Goal: Complete application form

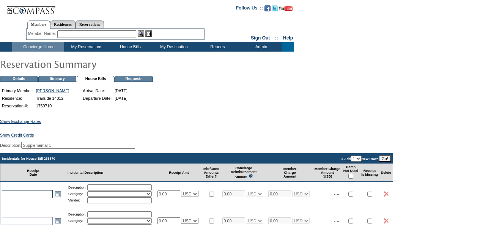
click at [30, 190] on input "text" at bounding box center [27, 194] width 51 height 8
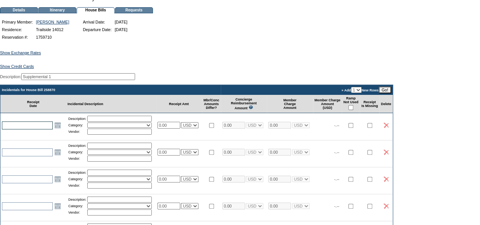
scroll to position [69, 0]
type input "[DATE]"
type input "Butcher"
select select "11"
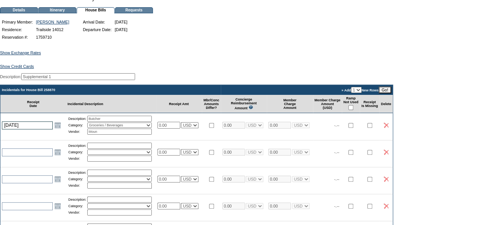
type input "Mountain Valley Meats"
type input "77.65"
click at [354, 128] on input "checkbox" at bounding box center [351, 125] width 5 height 5
checkbox input "true"
type input "77.65"
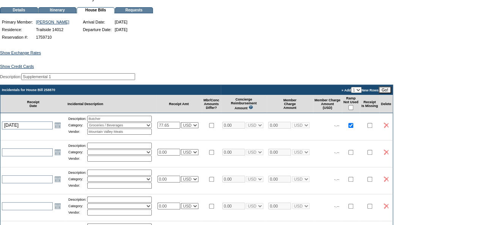
select select "1"
type input "77.65"
select select "1"
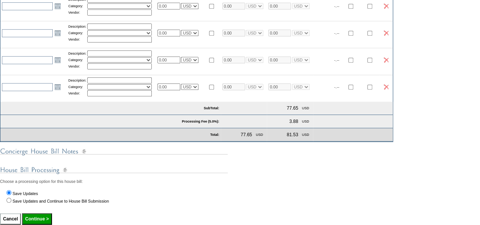
scroll to position [280, 0]
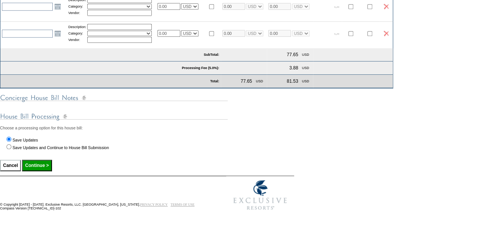
click at [50, 161] on input "Continue >" at bounding box center [37, 165] width 30 height 11
type input "Processing..."
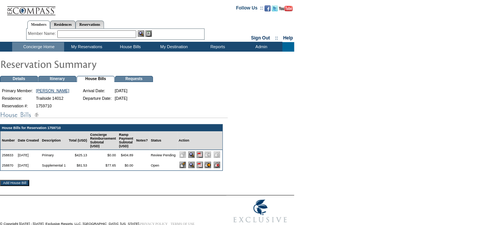
click at [203, 168] on img at bounding box center [200, 165] width 6 height 6
click at [203, 158] on img at bounding box center [200, 155] width 6 height 6
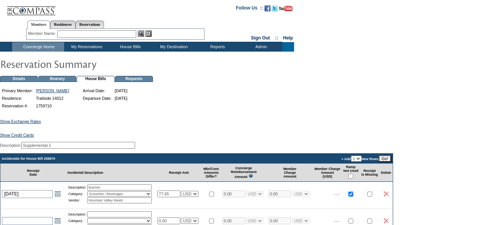
select select "11"
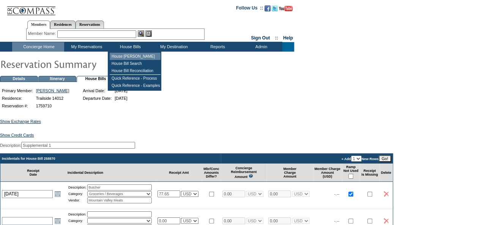
click at [131, 53] on td "House [PERSON_NAME]" at bounding box center [135, 56] width 51 height 7
